Goal: Navigation & Orientation: Find specific page/section

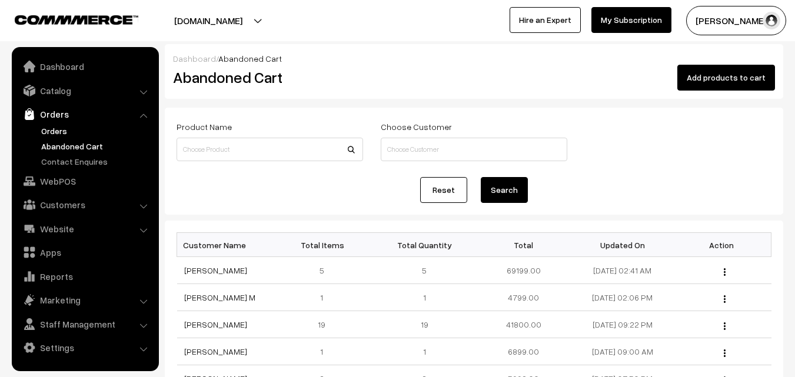
click at [59, 129] on link "Orders" at bounding box center [96, 131] width 117 height 12
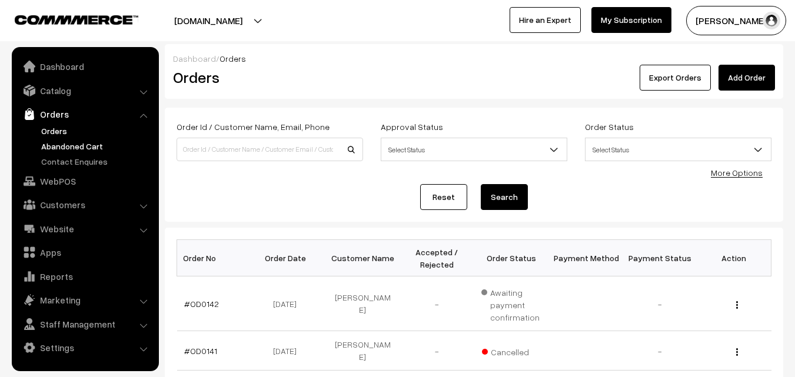
click at [65, 143] on link "Abandoned Cart" at bounding box center [96, 146] width 117 height 12
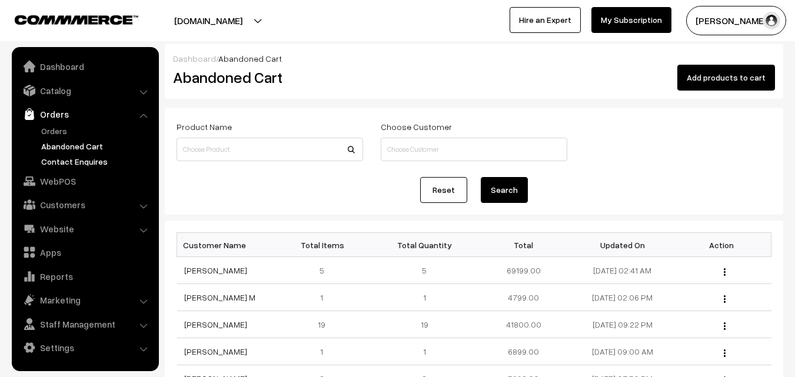
click at [69, 157] on link "Contact Enquires" at bounding box center [96, 161] width 117 height 12
